Goal: Information Seeking & Learning: Learn about a topic

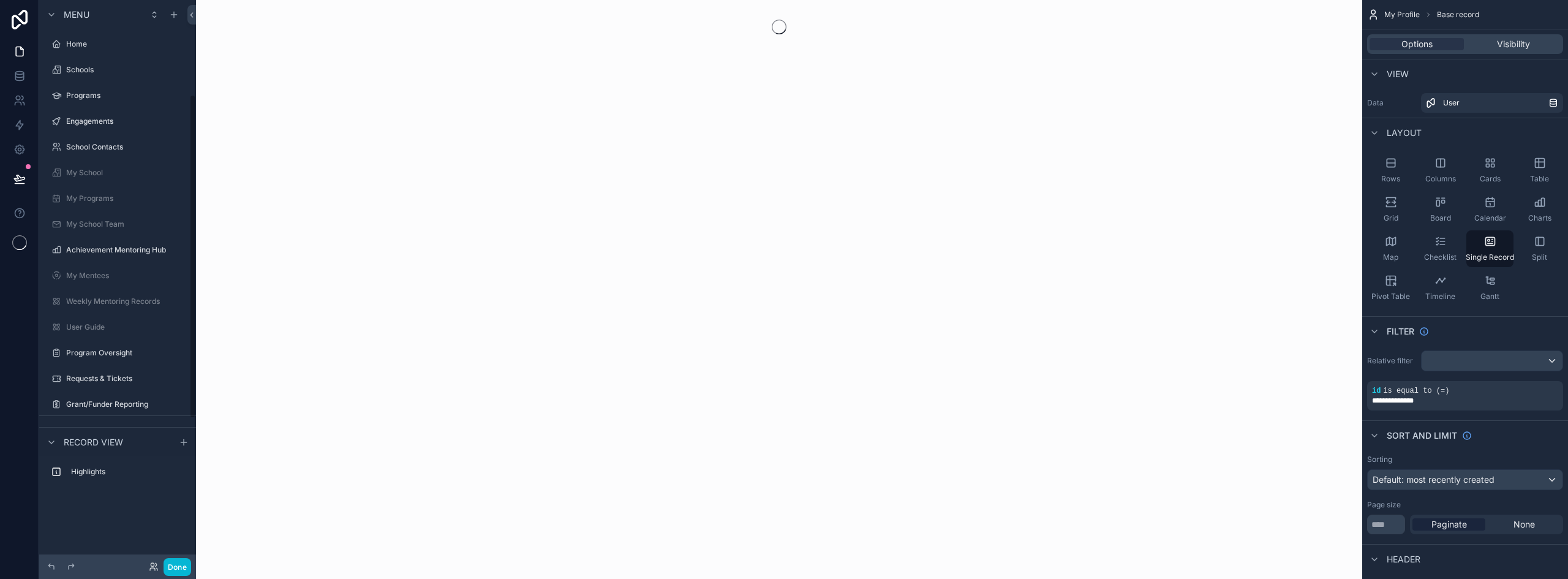
scroll to position [164, 0]
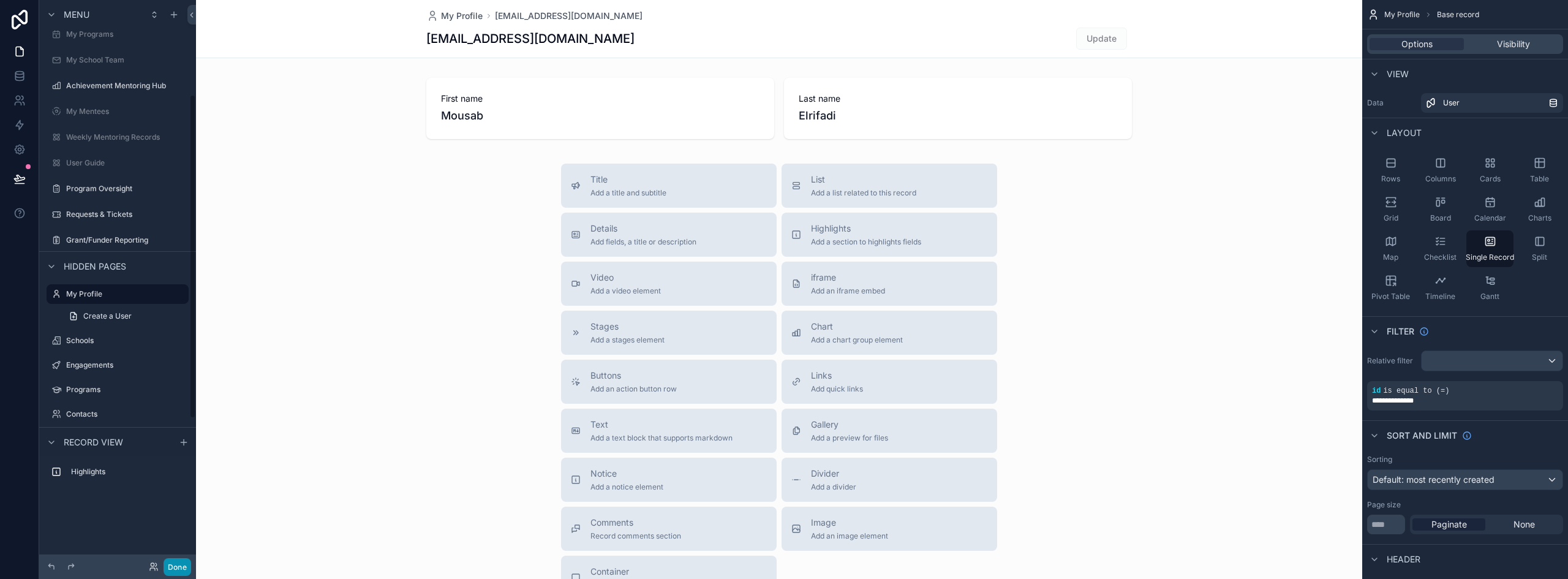
click at [180, 572] on button "Done" at bounding box center [177, 567] width 27 height 18
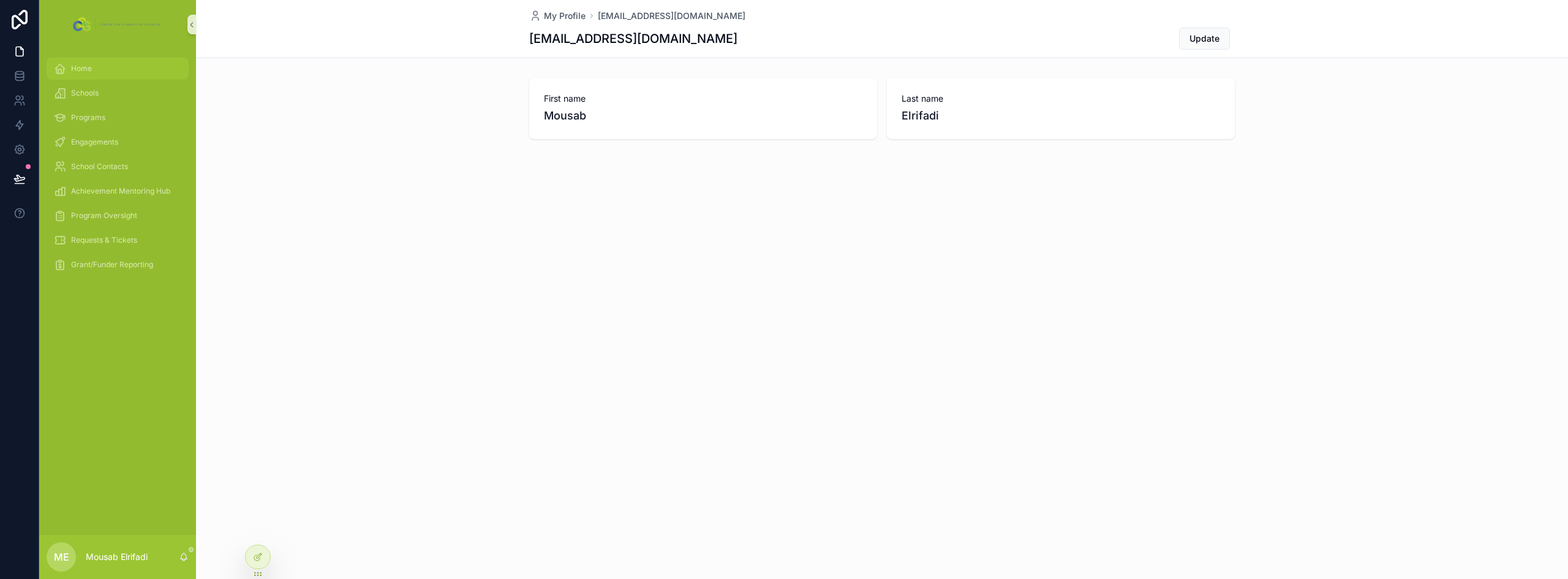
click at [104, 75] on div "Home" at bounding box center [117, 69] width 127 height 20
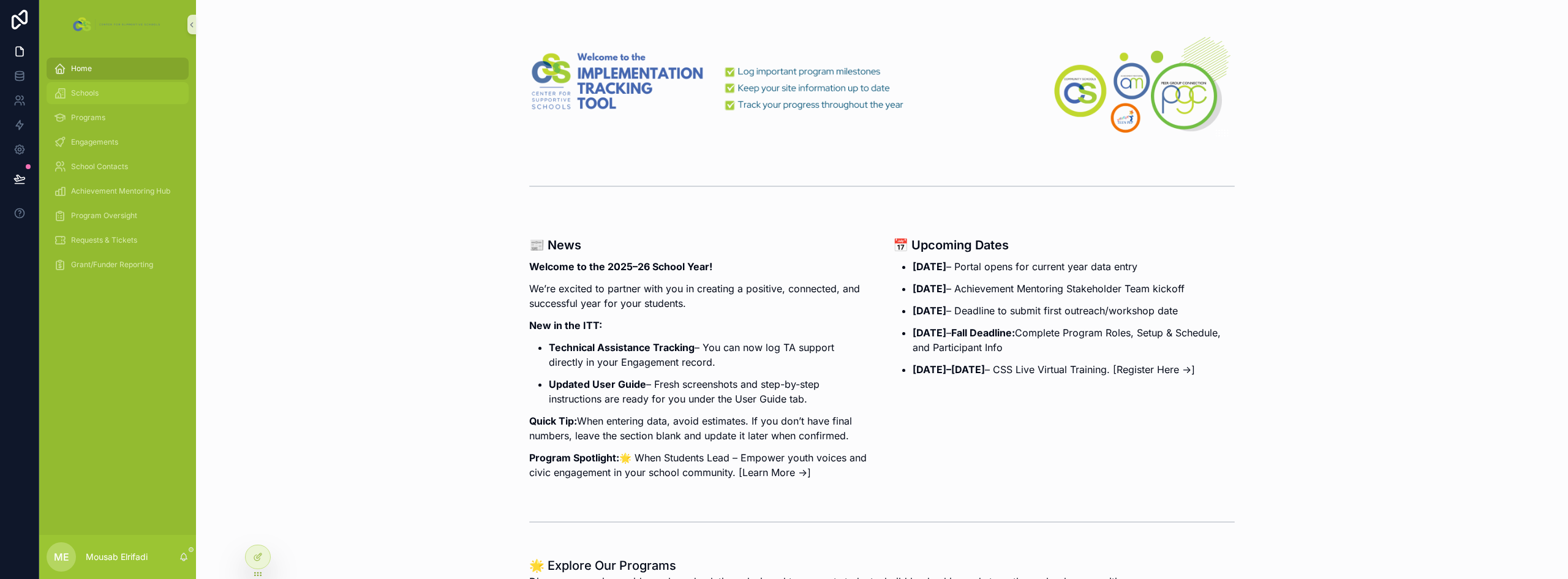
click at [93, 88] on span "Schools" at bounding box center [85, 93] width 27 height 10
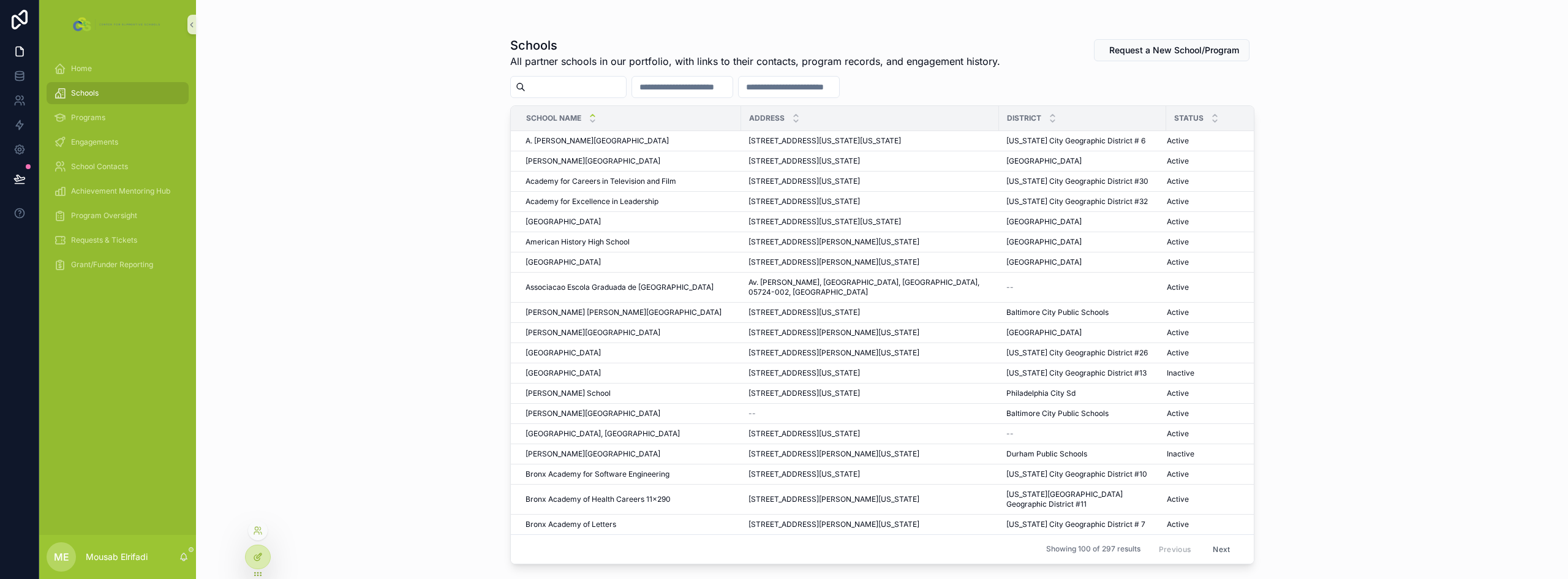
click at [266, 557] on div at bounding box center [257, 557] width 24 height 23
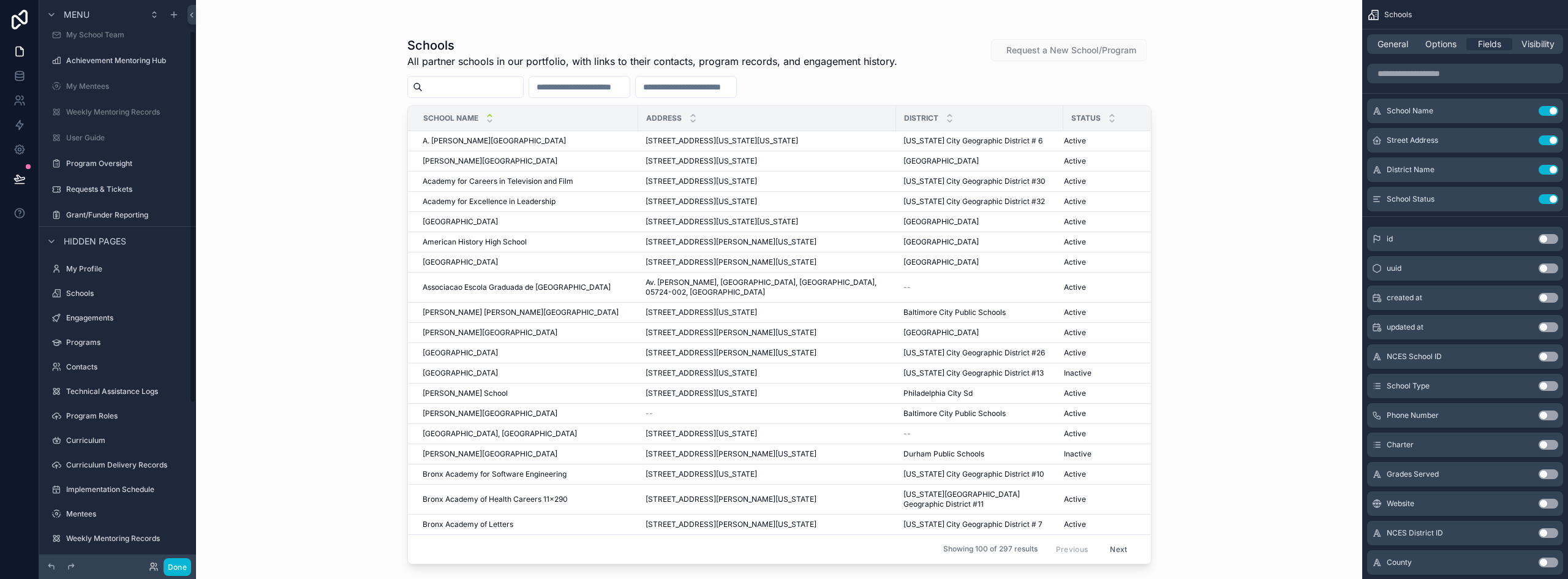
scroll to position [290, 0]
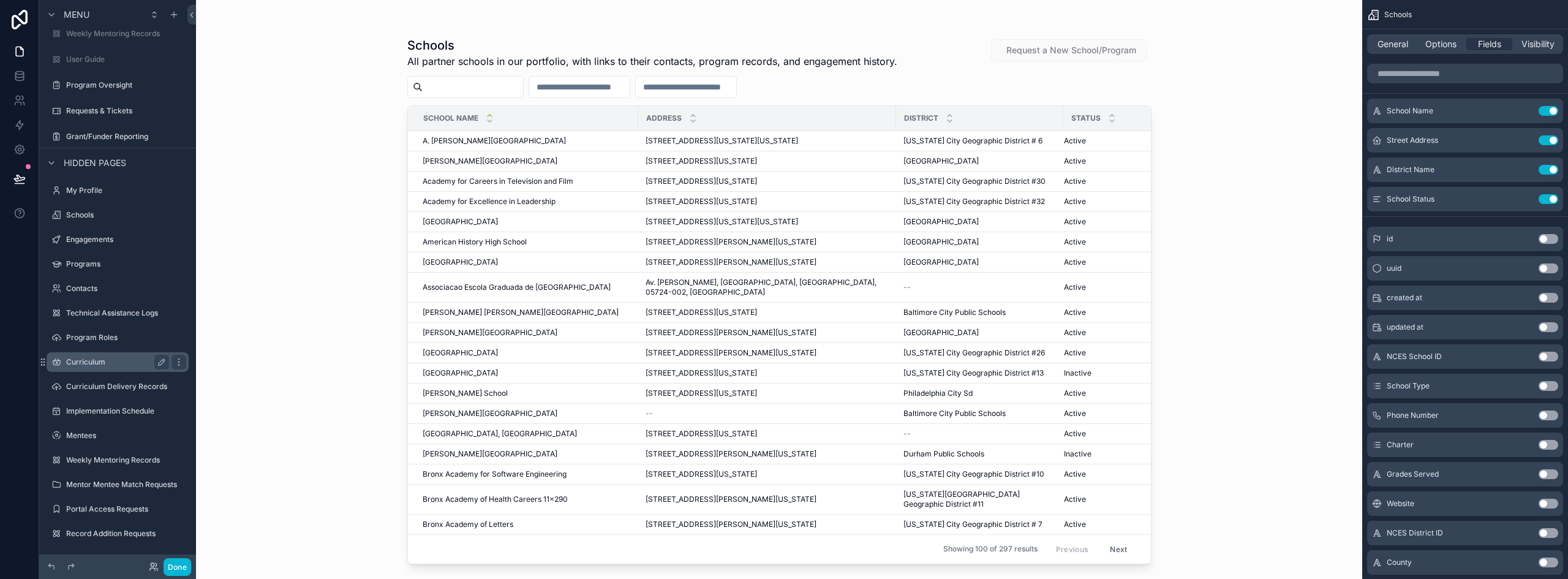
click at [96, 361] on label "Curriculum" at bounding box center [115, 363] width 98 height 10
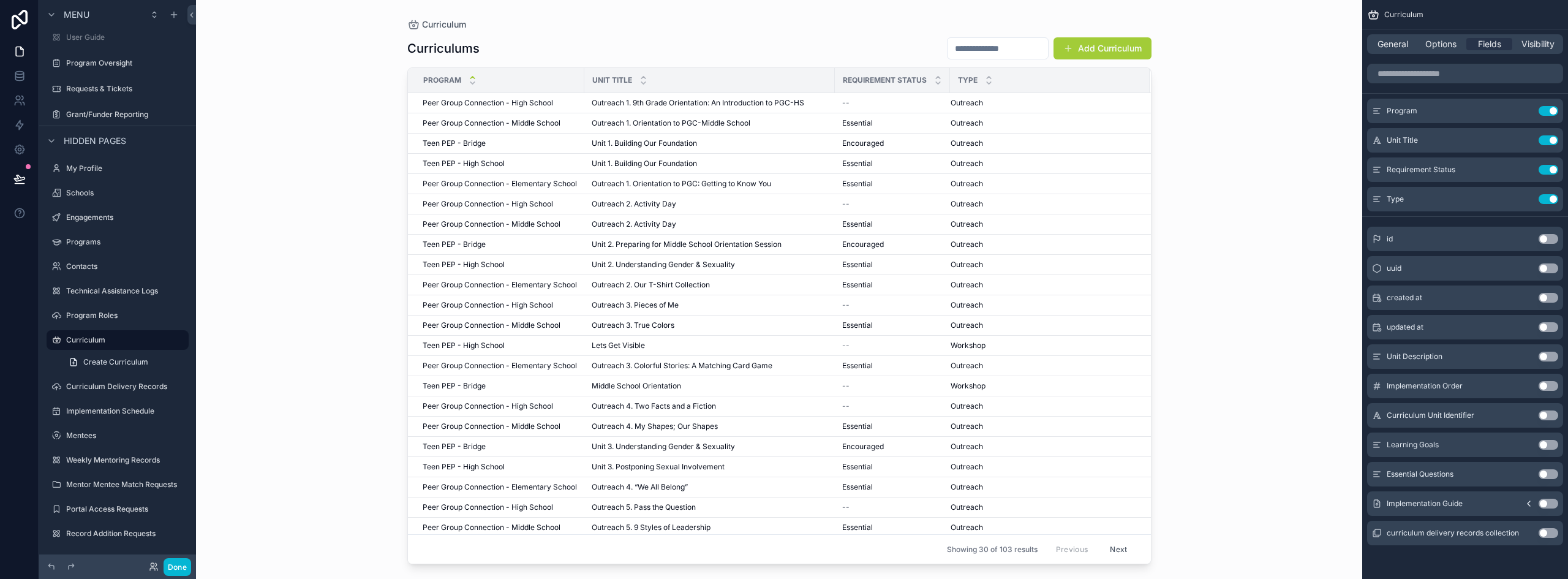
click at [470, 77] on icon "scrollable content" at bounding box center [472, 77] width 8 height 8
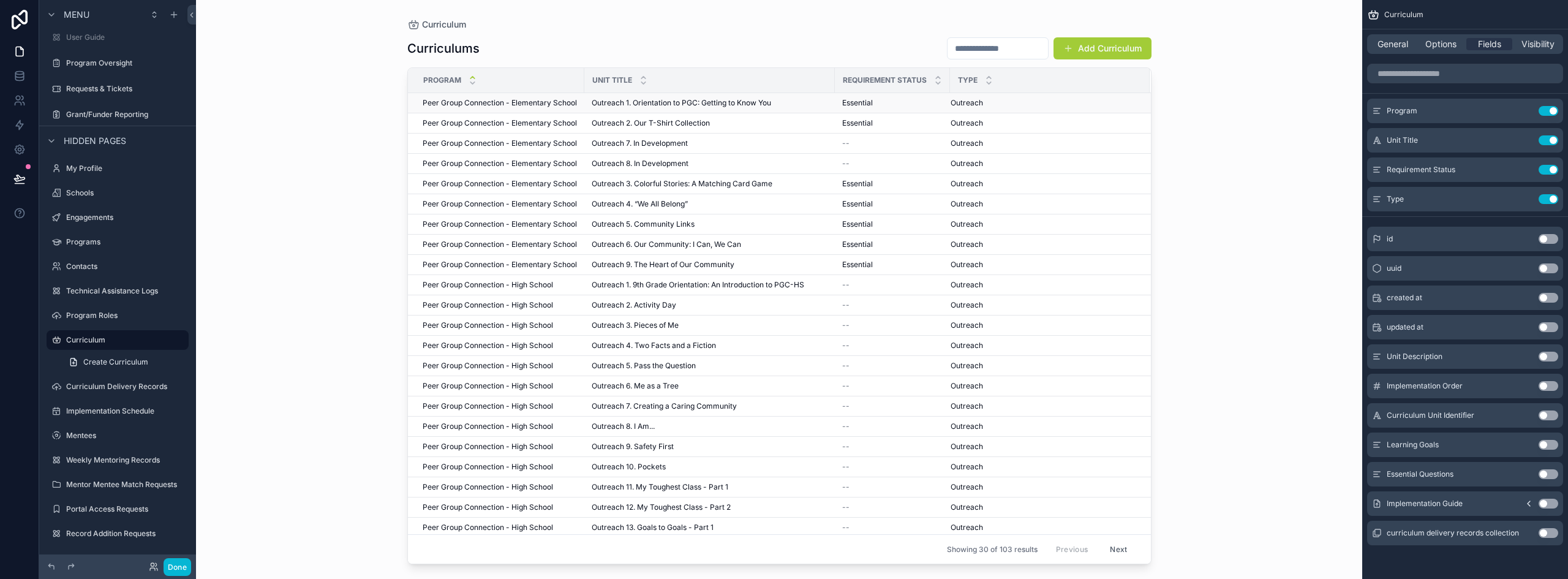
click at [494, 109] on td "Peer Group Connection - Elementary School Peer Group Connection - Elementary Sc…" at bounding box center [496, 103] width 177 height 21
click at [495, 101] on span "Peer Group Connection - Elementary School" at bounding box center [500, 103] width 154 height 10
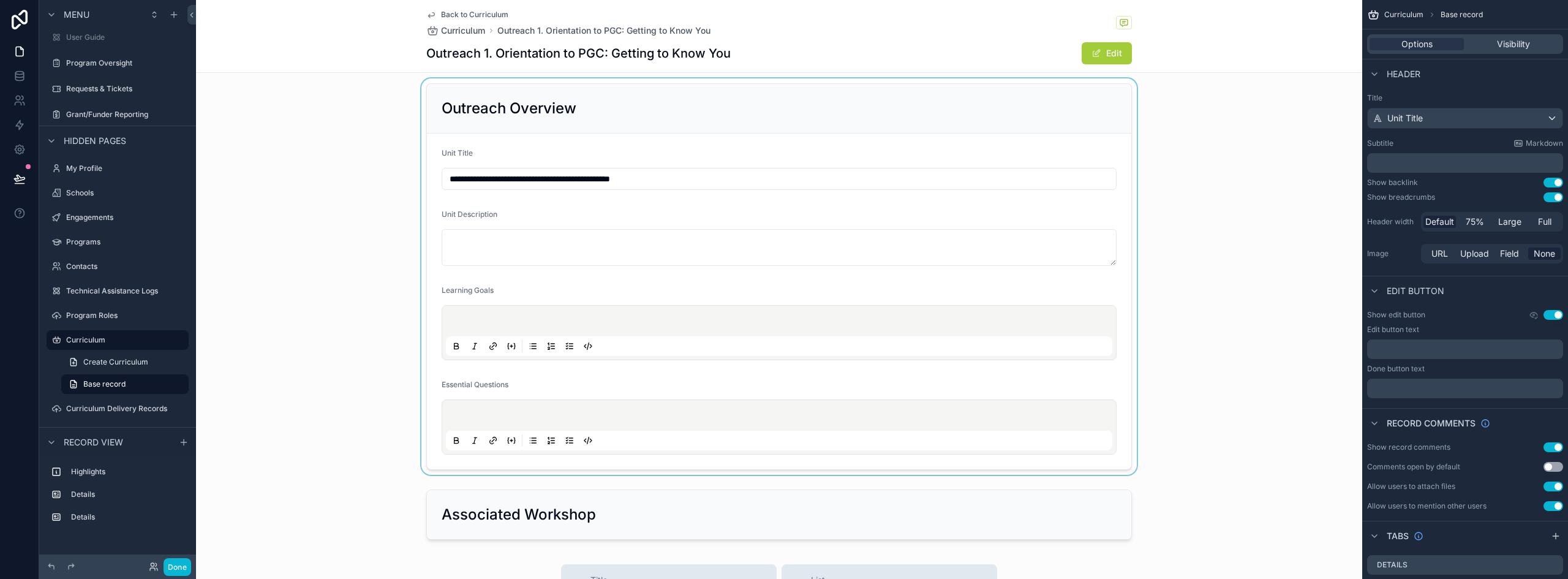
scroll to position [123, 0]
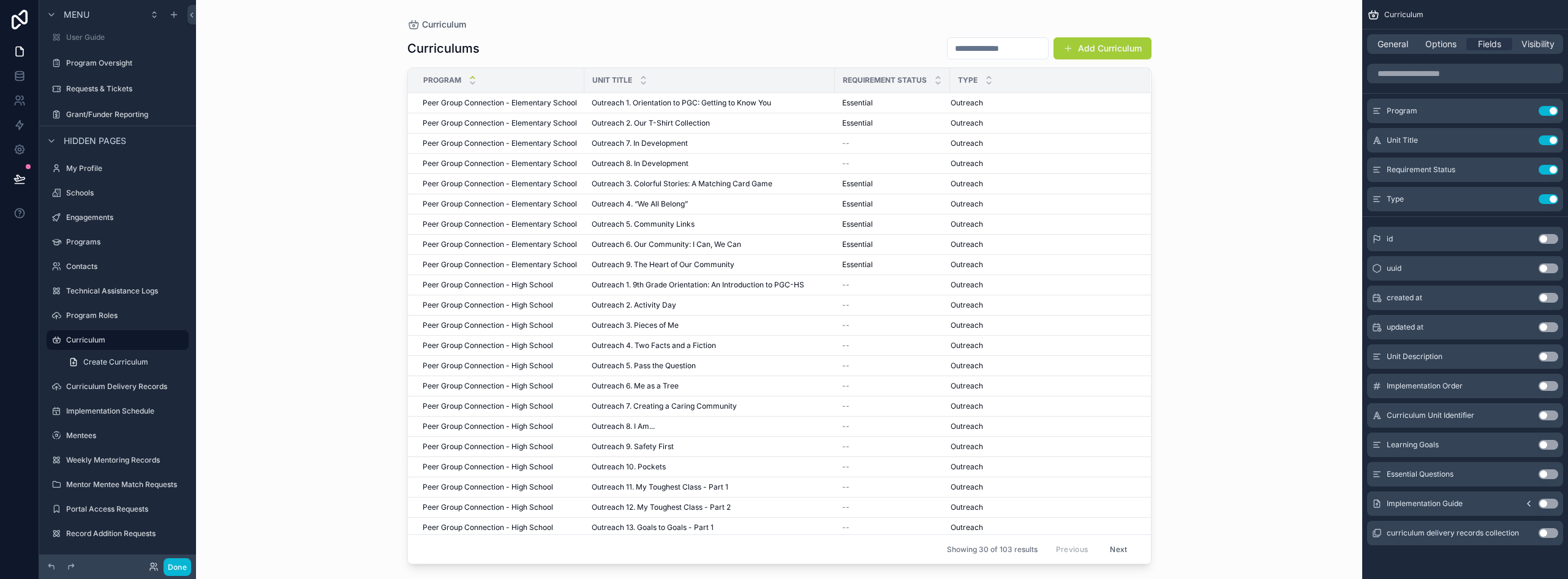
click at [965, 35] on div "Curriculums Add Curriculum Program Unit Title Requirement Status Type Peer Grou…" at bounding box center [779, 297] width 744 height 535
click at [965, 55] on input "scrollable content" at bounding box center [997, 49] width 101 height 17
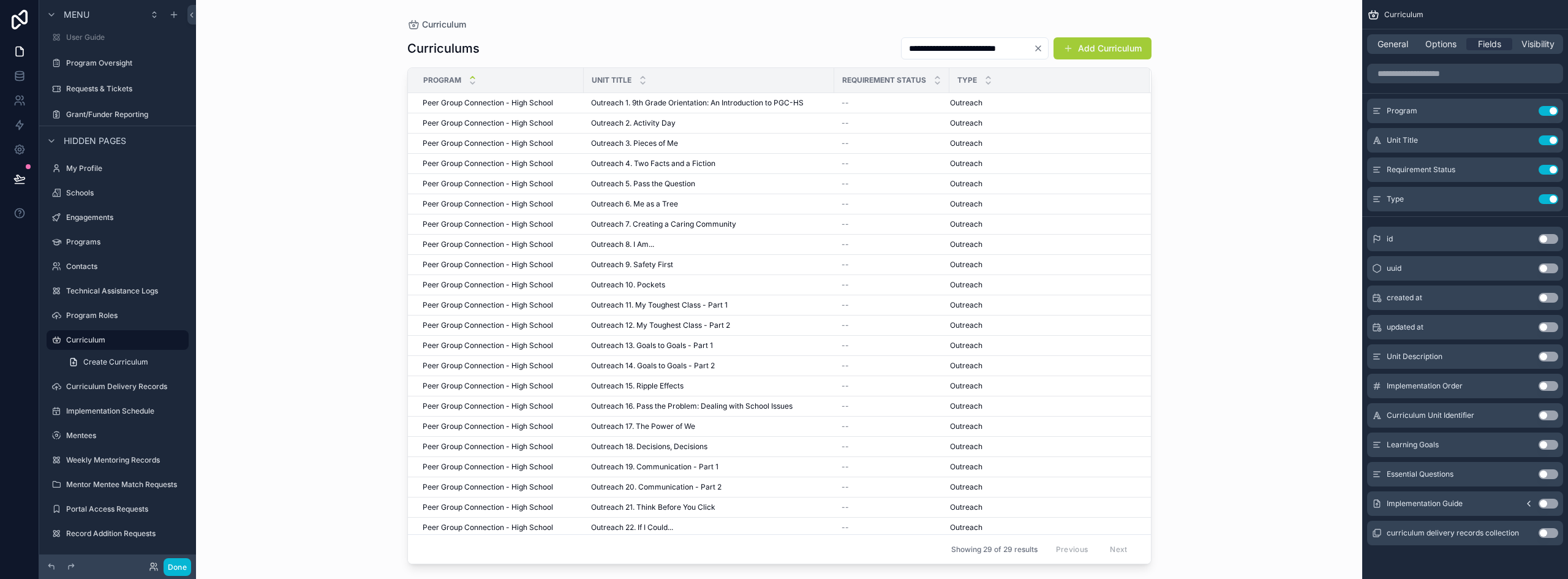
scroll to position [0, 6]
type input "**********"
